Goal: Information Seeking & Learning: Learn about a topic

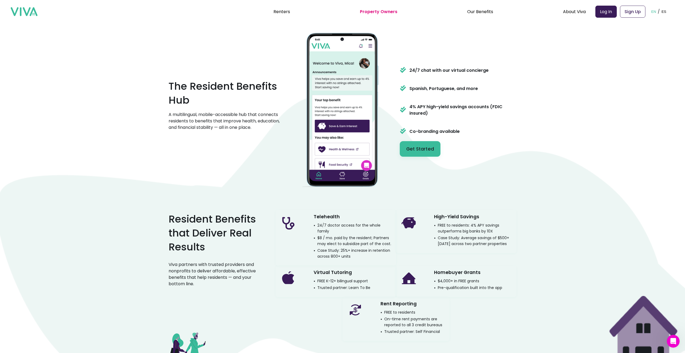
scroll to position [586, 0]
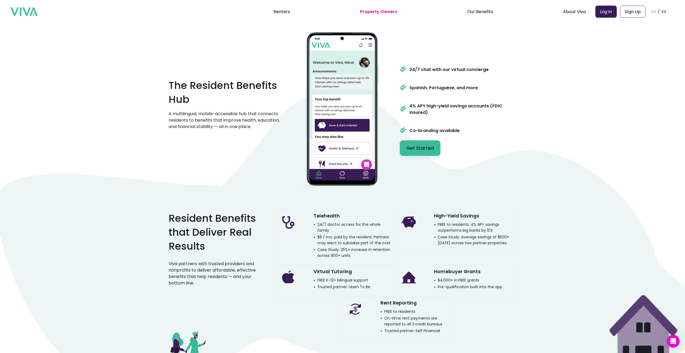
click at [376, 247] on p "Case Study: 25%+ increase in retention across 800+ units" at bounding box center [353, 252] width 78 height 12
click at [373, 242] on p "$8 / mo. paid by the resident; Partners may elect to subsidize part of the cost." at bounding box center [353, 240] width 78 height 12
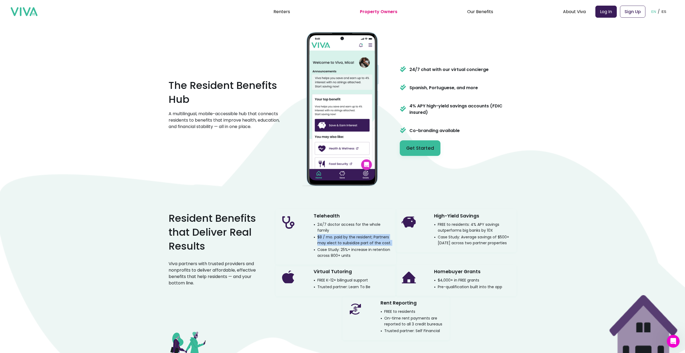
click at [373, 242] on p "$8 / mo. paid by the resident; Partners may elect to subsidize part of the cost." at bounding box center [353, 240] width 78 height 12
click at [375, 246] on p "Case Study: 25%+ increase in retention across 800+ units" at bounding box center [353, 252] width 78 height 12
click at [368, 235] on p "$8 / mo. paid by the resident; Partners may elect to subsidize part of the cost." at bounding box center [353, 240] width 78 height 12
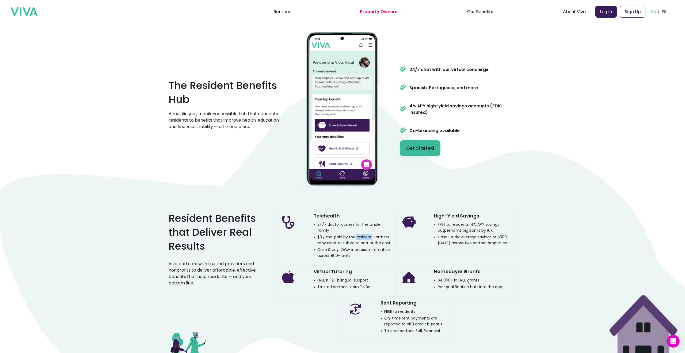
click at [368, 235] on p "$8 / mo. paid by the resident; Partners may elect to subsidize part of the cost." at bounding box center [353, 240] width 78 height 12
click at [345, 267] on h3 "Virtual Tutoring" at bounding box center [333, 271] width 38 height 9
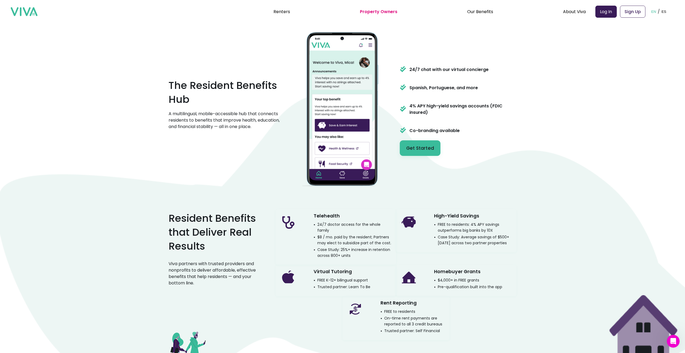
click at [348, 277] on p "FREE K-12+ bilingual support" at bounding box center [341, 280] width 54 height 6
click at [353, 284] on p "Trusted partner: Learn To Be" at bounding box center [342, 287] width 57 height 6
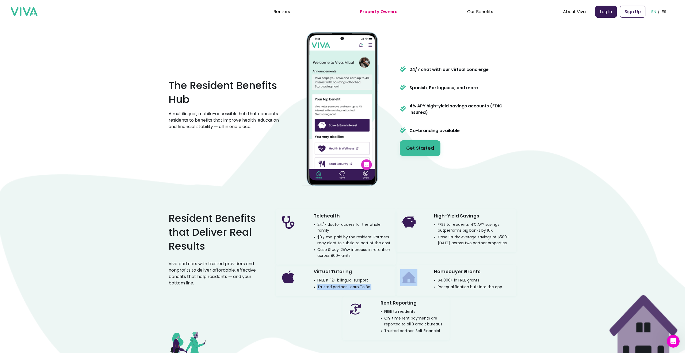
click at [353, 284] on p "Trusted partner: Learn To Be" at bounding box center [342, 287] width 57 height 6
click at [446, 277] on p "$4,000+ in FREE grants" at bounding box center [456, 280] width 45 height 6
click at [448, 285] on p "Pre-qualification built into the app" at bounding box center [468, 287] width 68 height 6
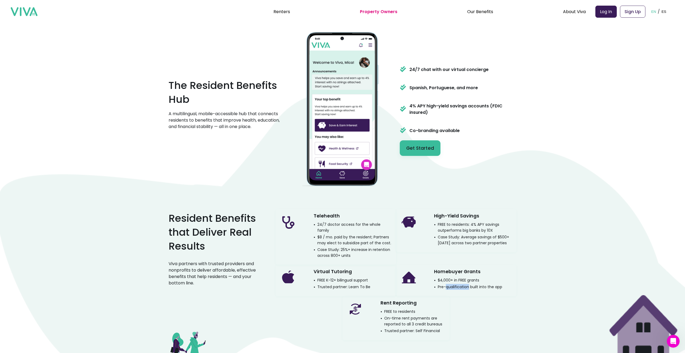
click at [448, 285] on p "Pre-qualification built into the app" at bounding box center [468, 287] width 68 height 6
click at [227, 277] on p "Viva partners with trusted providers and nonprofits to deliver affordable, effe…" at bounding box center [214, 273] width 90 height 26
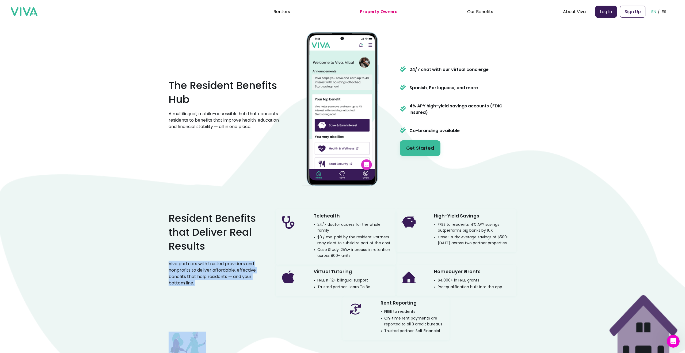
click at [227, 277] on p "Viva partners with trusted providers and nonprofits to deliver affordable, effe…" at bounding box center [214, 273] width 90 height 26
click at [458, 243] on p "Case Study: Average savings of $500+ [DATE] across two partner properties" at bounding box center [473, 240] width 78 height 12
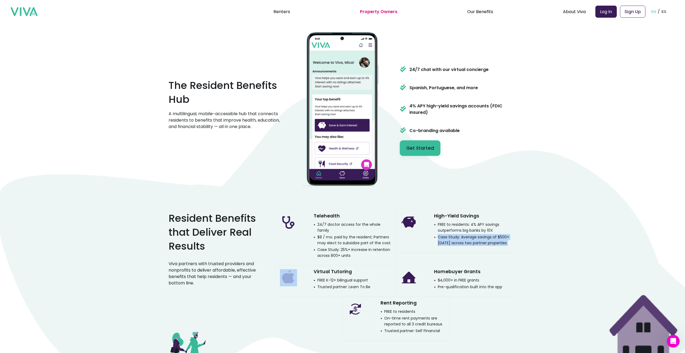
click at [458, 243] on p "Case Study: Average savings of $500+ [DATE] across two partner properties" at bounding box center [473, 240] width 78 height 12
click at [454, 233] on p "FREE to residents: 4% APY savings outperforms big banks by 10X" at bounding box center [473, 227] width 78 height 12
click at [441, 204] on div "Empower Residents. Strengthen Communities. Grow NOI. Viva connects your residen…" at bounding box center [342, 224] width 685 height 1621
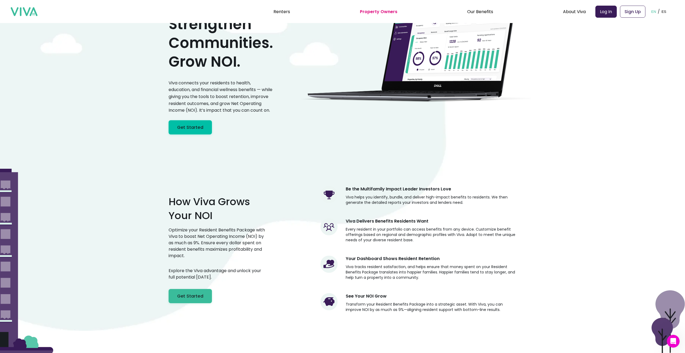
scroll to position [0, 0]
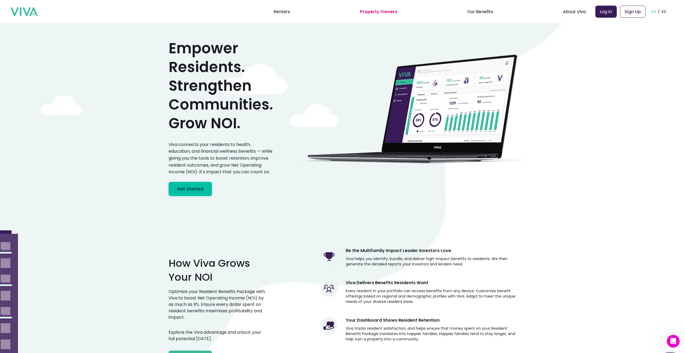
click at [223, 156] on p "Viva connects your residents to health, education, and financial wellness benef…" at bounding box center [221, 158] width 104 height 34
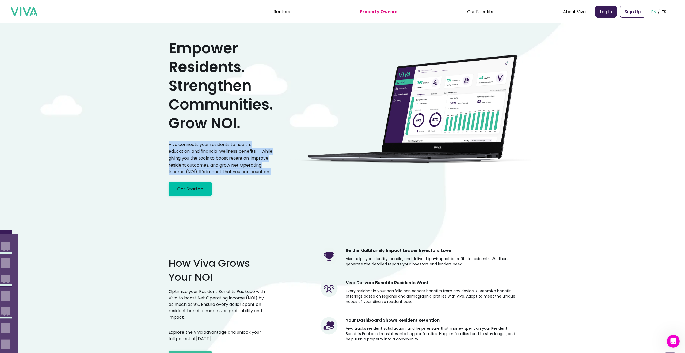
click at [223, 156] on p "Viva connects your residents to health, education, and financial wellness benef…" at bounding box center [221, 158] width 104 height 34
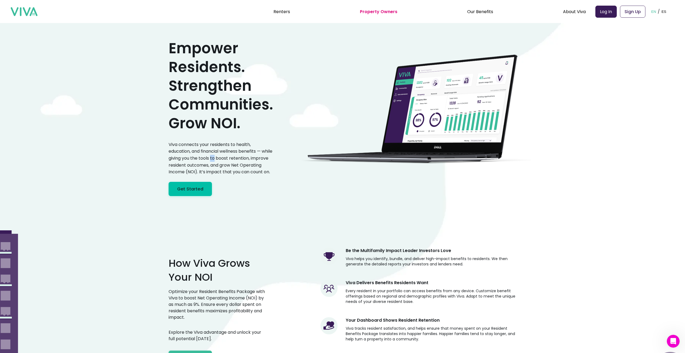
click at [223, 156] on p "Viva connects your residents to health, education, and financial wellness benef…" at bounding box center [221, 158] width 104 height 34
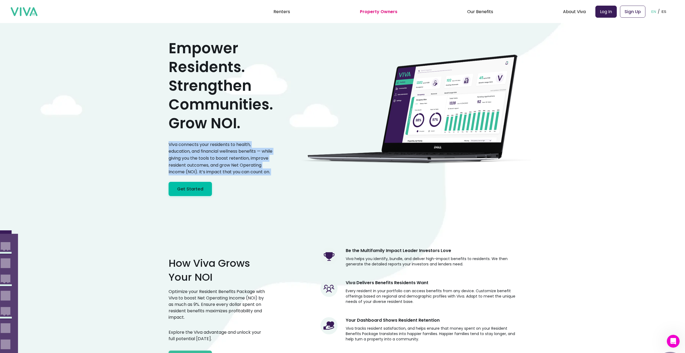
click at [223, 156] on p "Viva connects your residents to health, education, and financial wellness benef…" at bounding box center [221, 158] width 104 height 34
click at [288, 14] on link "Renters" at bounding box center [281, 12] width 17 height 6
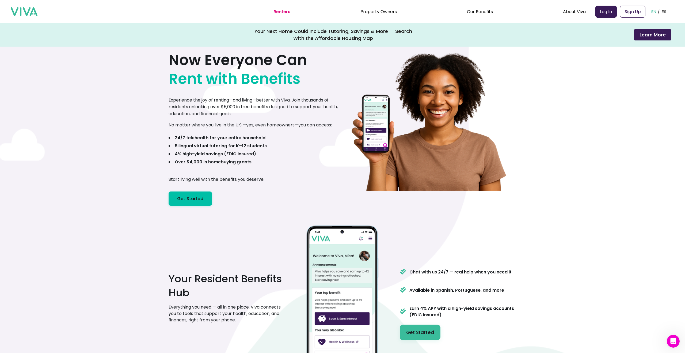
click at [266, 97] on p "Experience the joy of renting—and living—better with Viva. Join thousands of re…" at bounding box center [256, 107] width 174 height 21
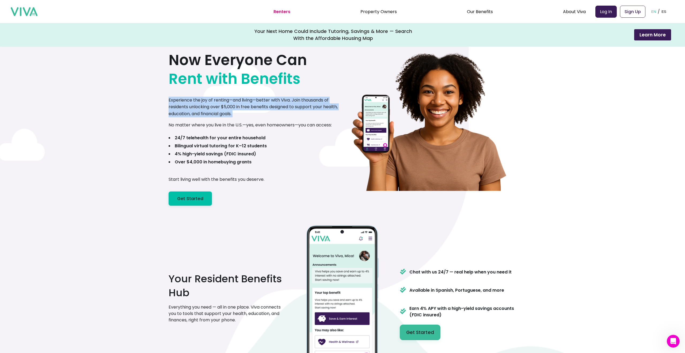
click at [266, 97] on p "Experience the joy of renting—and living—better with Viva. Join thousands of re…" at bounding box center [256, 107] width 174 height 21
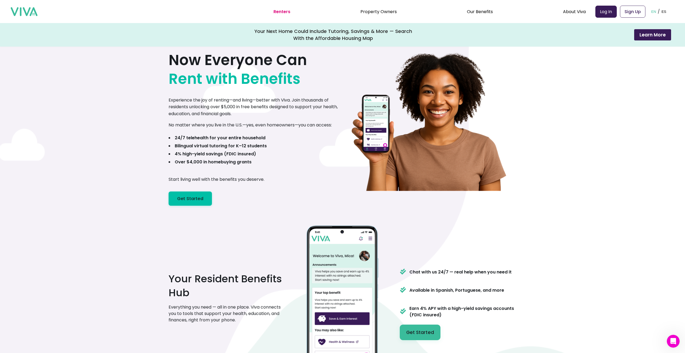
click at [248, 125] on p "No matter where you live in the U.S.—yes, even homeowners—you can access:" at bounding box center [250, 124] width 163 height 7
click at [235, 159] on b "Over $4,000 in homebuying grants" at bounding box center [213, 162] width 77 height 6
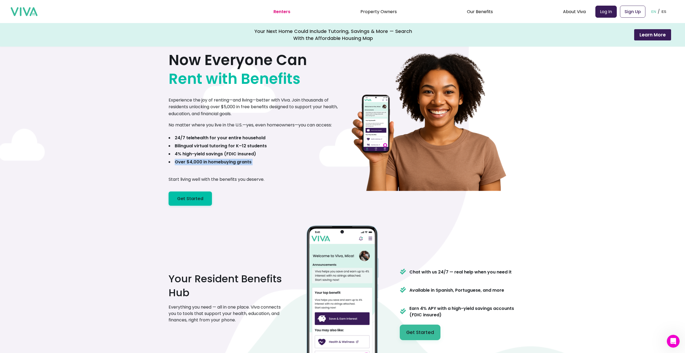
click at [235, 159] on b "Over $4,000 in homebuying grants" at bounding box center [213, 162] width 77 height 6
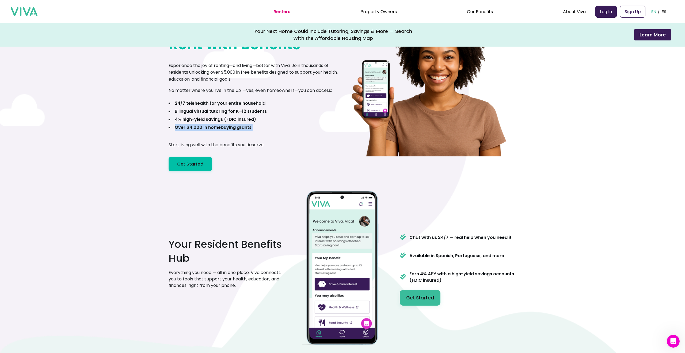
scroll to position [81, 0]
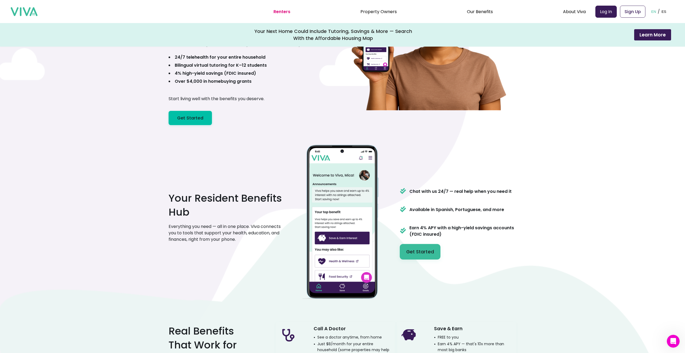
click at [248, 209] on h2 "Your Resident Benefits Hub" at bounding box center [227, 205] width 117 height 28
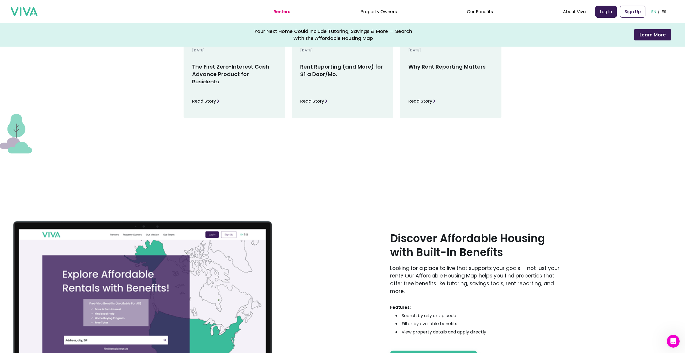
scroll to position [668, 0]
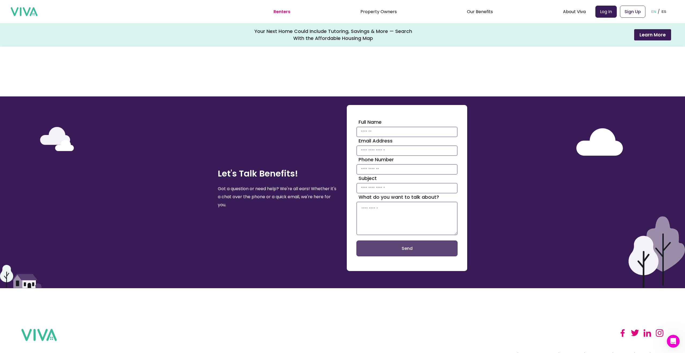
scroll to position [1158, 0]
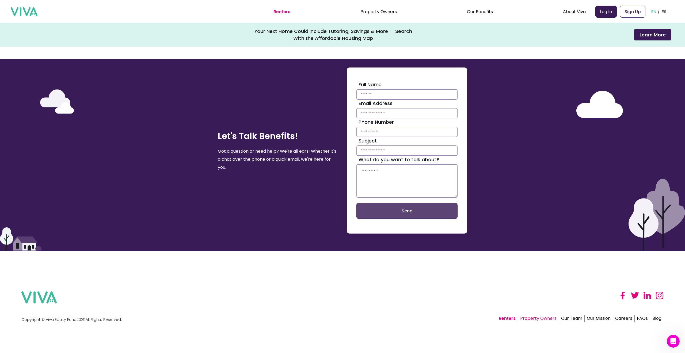
click at [536, 318] on link "Property Owners" at bounding box center [538, 318] width 41 height 7
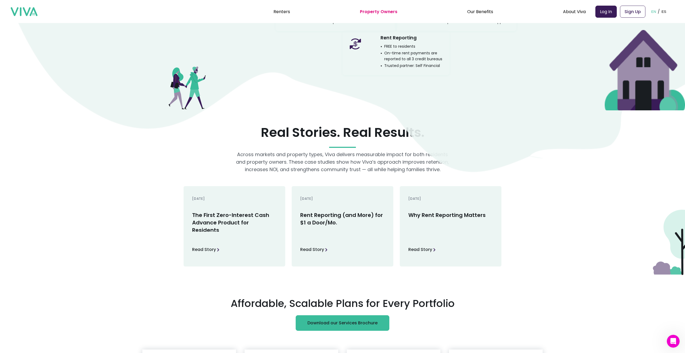
scroll to position [940, 0]
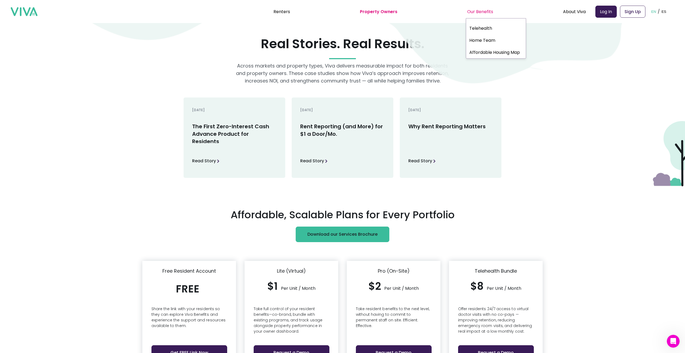
click at [481, 10] on div "Our Benefits" at bounding box center [480, 11] width 26 height 13
click at [491, 54] on link "Affordable Housing Map" at bounding box center [496, 52] width 60 height 10
